Goal: Task Accomplishment & Management: Manage account settings

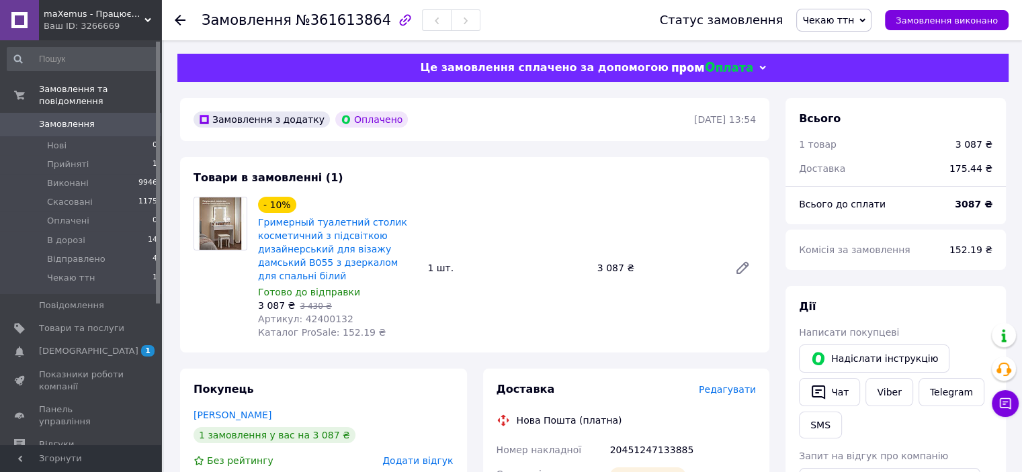
click at [843, 17] on span "Чекаю ттн" at bounding box center [828, 20] width 52 height 11
click at [844, 144] on li "Відправлено" at bounding box center [834, 148] width 74 height 20
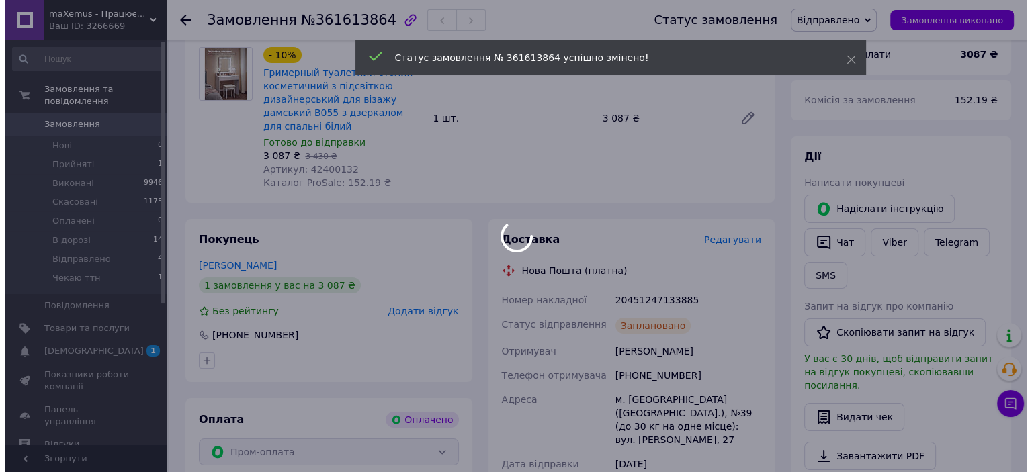
scroll to position [150, 0]
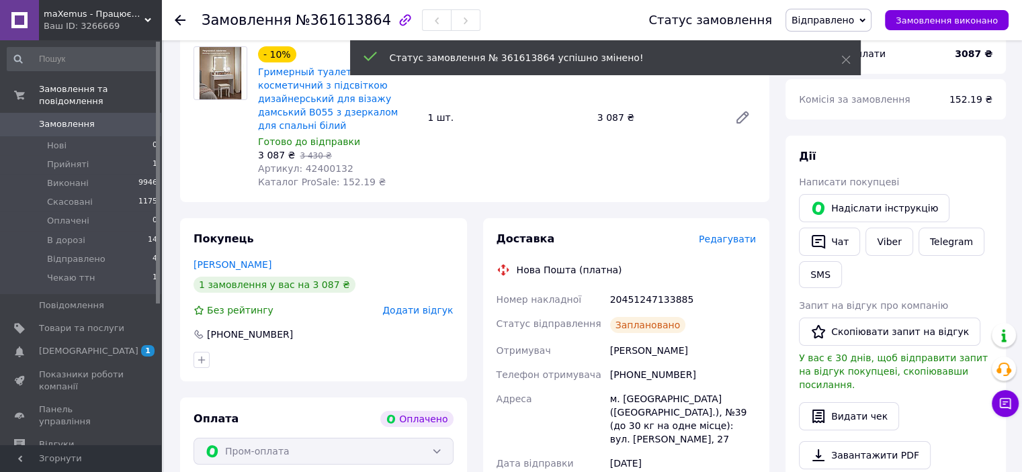
click at [730, 234] on span "Редагувати" at bounding box center [727, 239] width 57 height 11
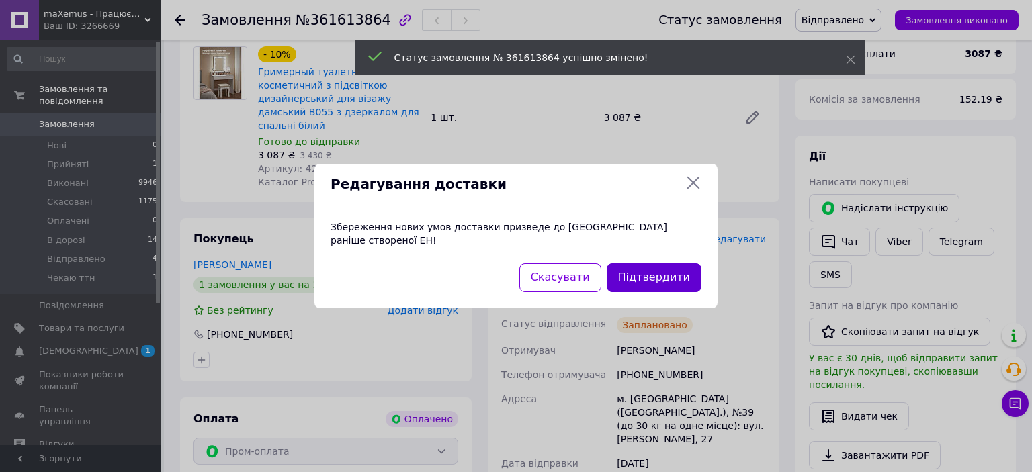
click at [661, 267] on button "Підтвердити" at bounding box center [654, 277] width 95 height 29
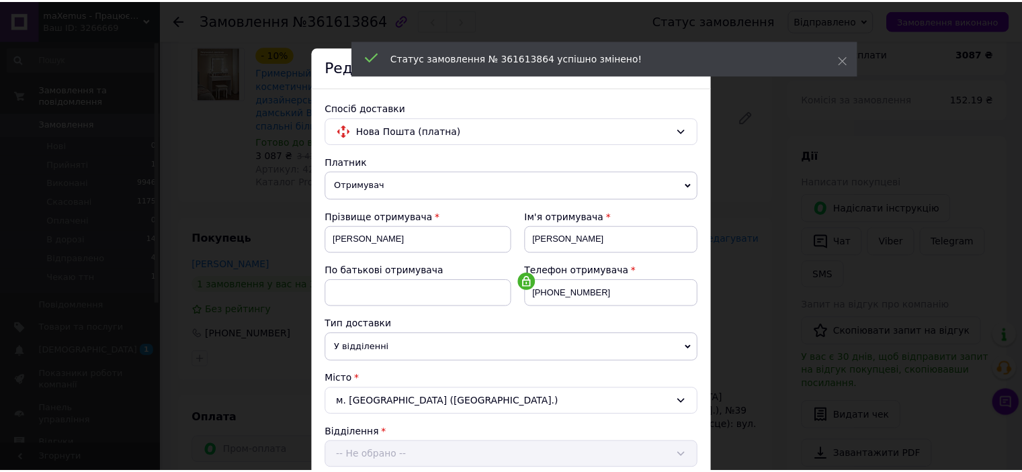
scroll to position [416, 0]
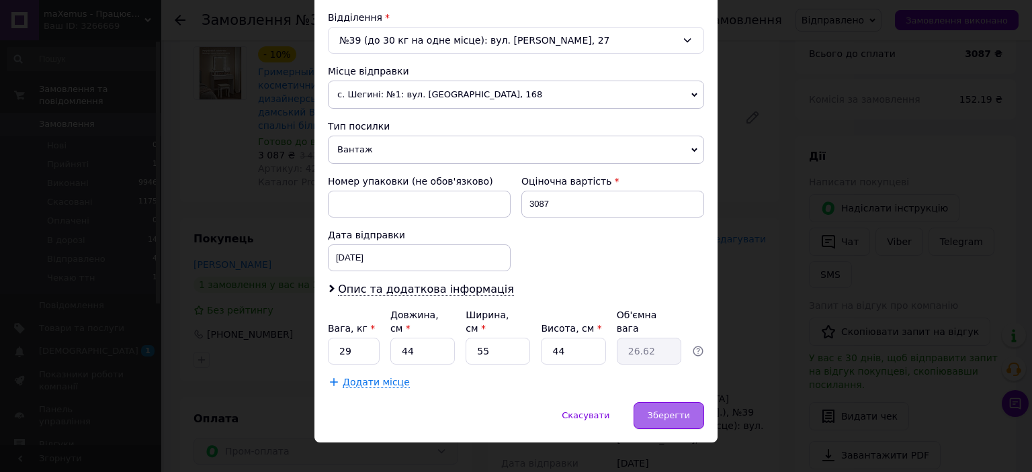
click at [657, 410] on span "Зберегти" at bounding box center [669, 415] width 42 height 10
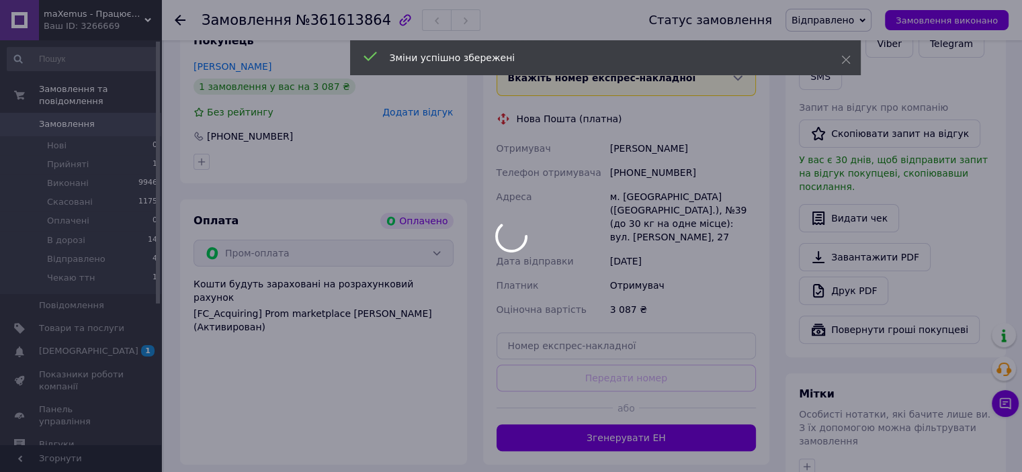
scroll to position [365, 0]
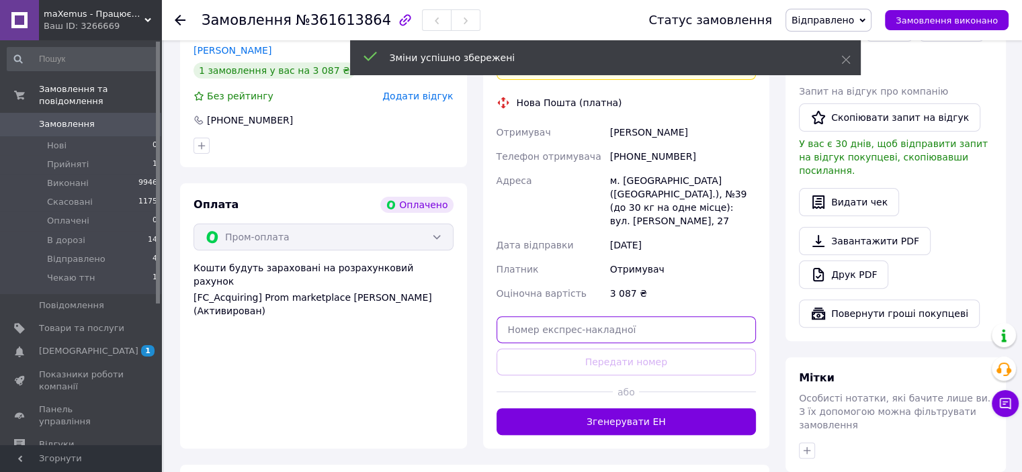
click at [547, 316] on input "text" at bounding box center [626, 329] width 260 height 27
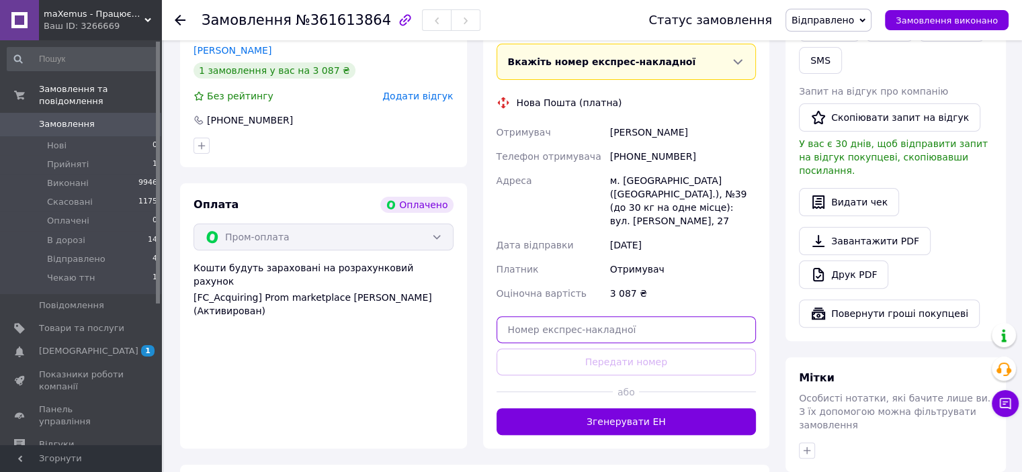
paste input "20451247216253"
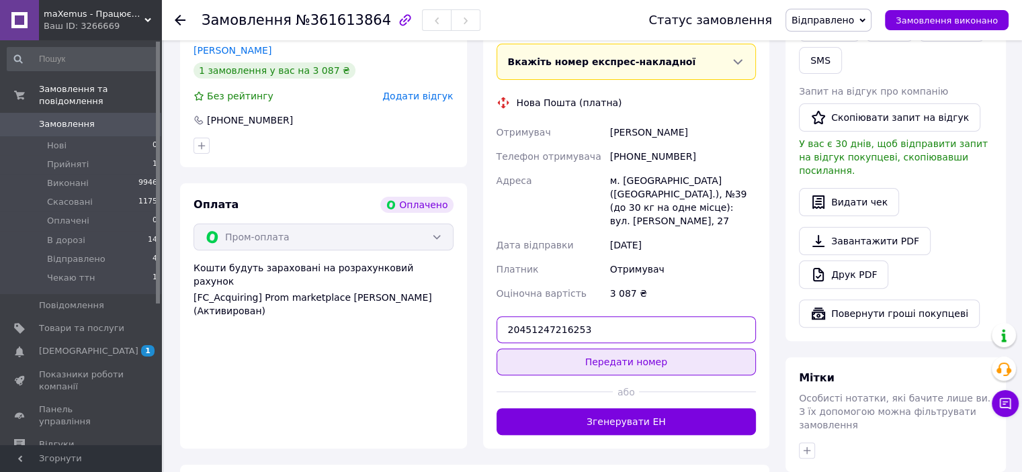
type input "20451247216253"
click at [578, 349] on button "Передати номер" at bounding box center [626, 362] width 260 height 27
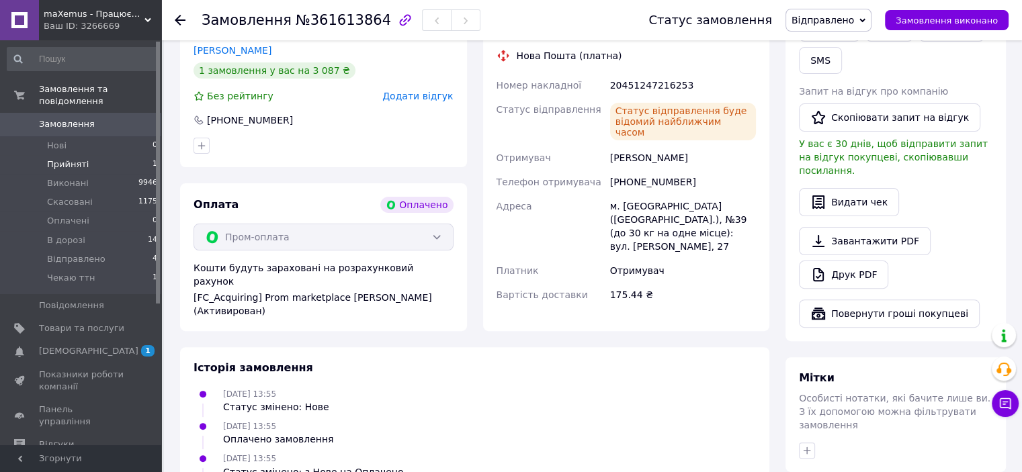
click at [83, 159] on span "Прийняті" at bounding box center [68, 165] width 42 height 12
